Goal: Task Accomplishment & Management: Manage account settings

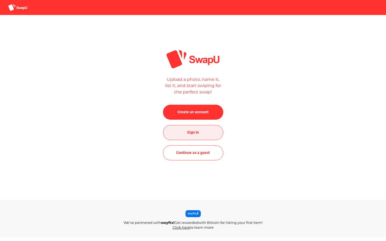
click at [204, 134] on span "Sign in" at bounding box center [193, 132] width 52 height 13
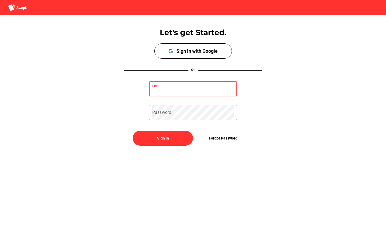
click at [183, 90] on input "Email" at bounding box center [192, 88] width 81 height 15
type input "jasonherrerahu@outlook.com"
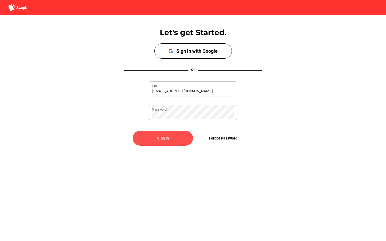
click at [167, 137] on span "Sign In" at bounding box center [163, 138] width 12 height 6
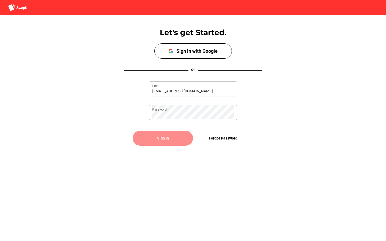
click at [167, 137] on span "Sign In" at bounding box center [163, 138] width 12 height 6
